Goal: Information Seeking & Learning: Learn about a topic

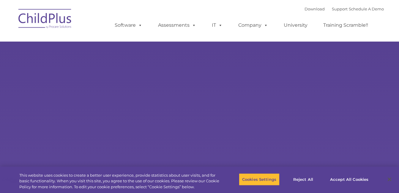
type input ""
select select "MEDIUM"
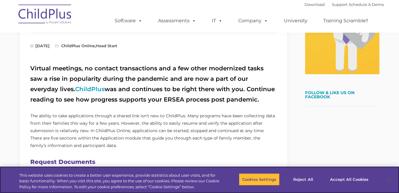
scroll to position [184, 0]
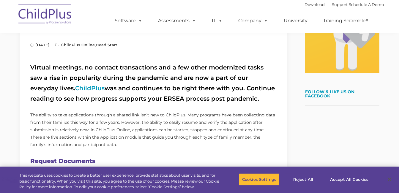
click at [244, 50] on p at bounding box center [153, 42] width 247 height 25
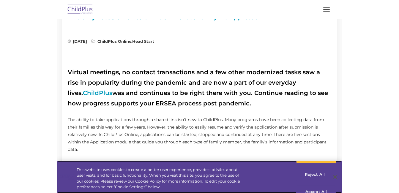
scroll to position [184, 0]
